Goal: Go to known website: Access a specific website the user already knows

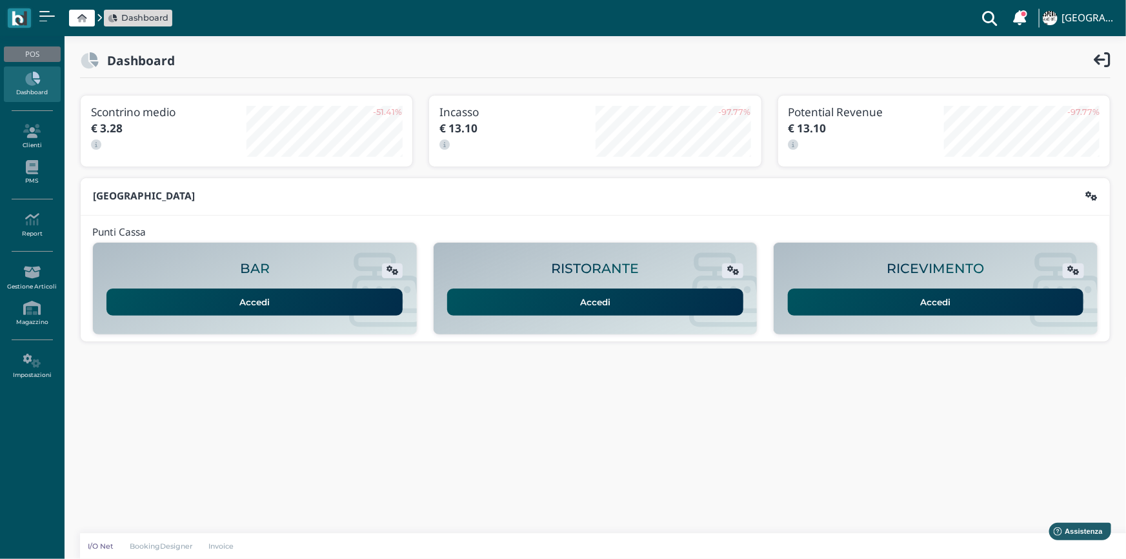
click at [901, 306] on link "Accedi" at bounding box center [936, 302] width 296 height 27
